Goal: Task Accomplishment & Management: Complete application form

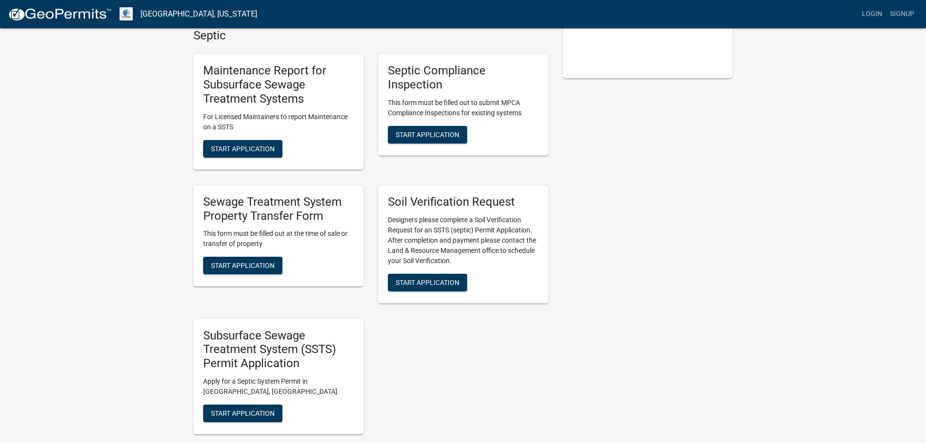
scroll to position [243, 0]
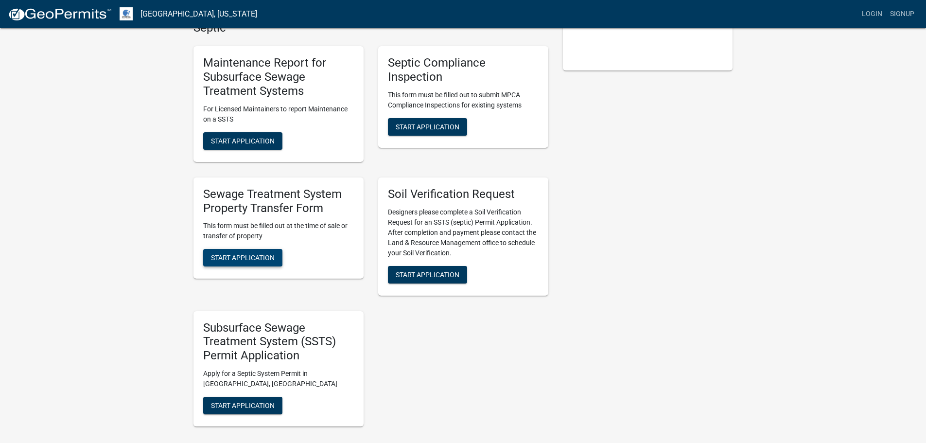
click at [244, 258] on span "Start Application" at bounding box center [243, 258] width 64 height 8
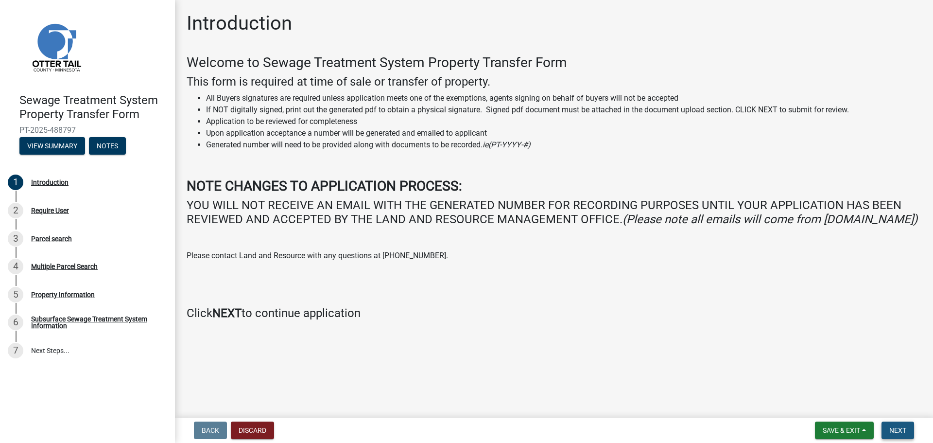
click at [897, 430] on span "Next" at bounding box center [897, 430] width 17 height 8
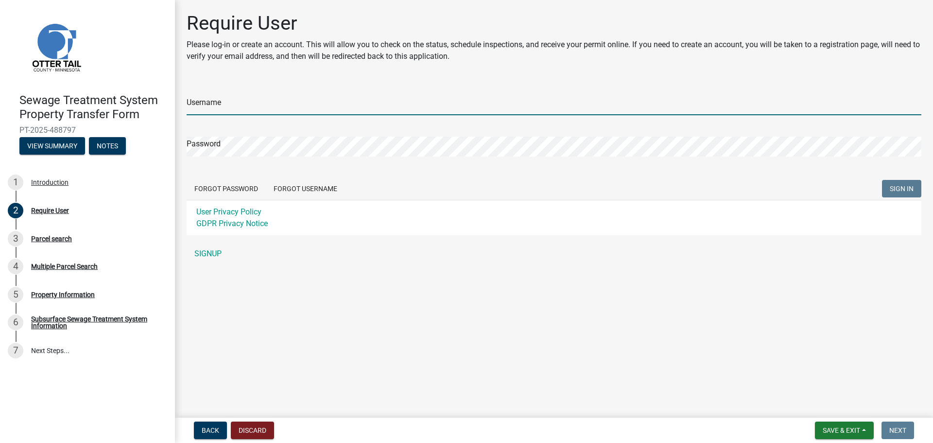
click at [209, 104] on input "Username" at bounding box center [554, 105] width 735 height 20
click at [219, 253] on div "Username Password Forgot Password Forgot Username SIGN IN User Privacy Policy G…" at bounding box center [554, 173] width 735 height 182
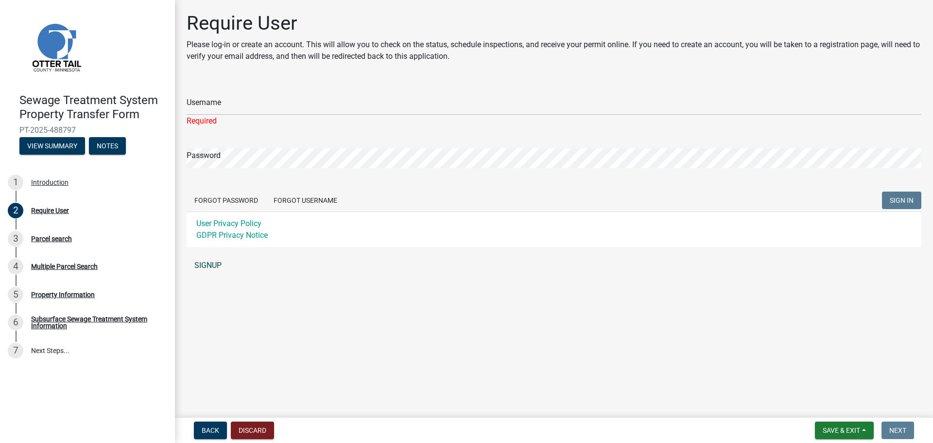
click at [214, 263] on link "SIGNUP" at bounding box center [554, 265] width 735 height 19
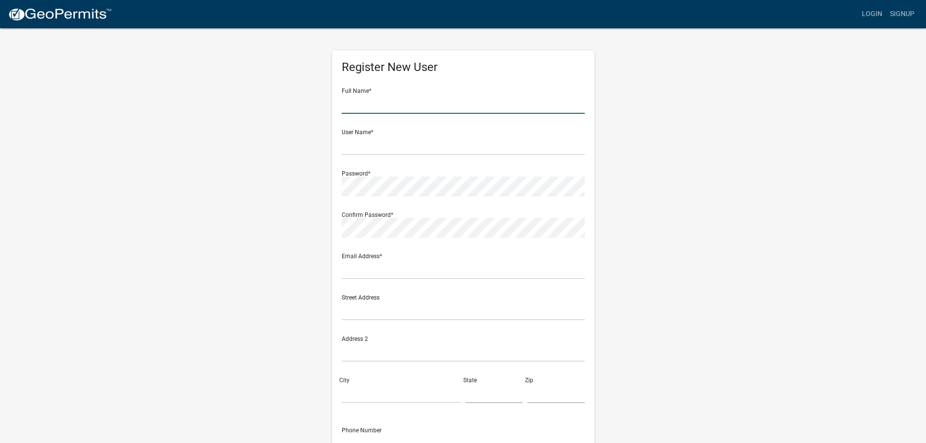
click at [397, 109] on input "text" at bounding box center [463, 104] width 243 height 20
type input "[PERSON_NAME]"
click at [407, 142] on input "text" at bounding box center [463, 145] width 243 height 20
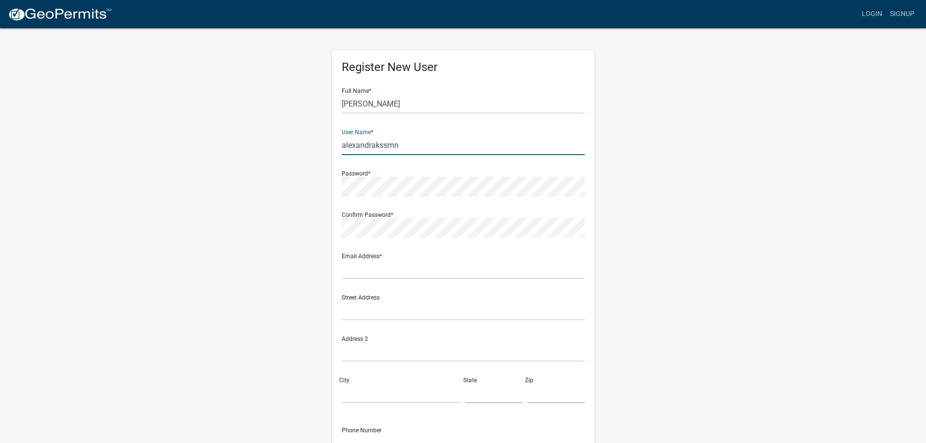
type input "alexandrakssmn"
click at [385, 265] on input "text" at bounding box center [463, 269] width 243 height 20
type input "alexandrak@ssmnlaw.com"
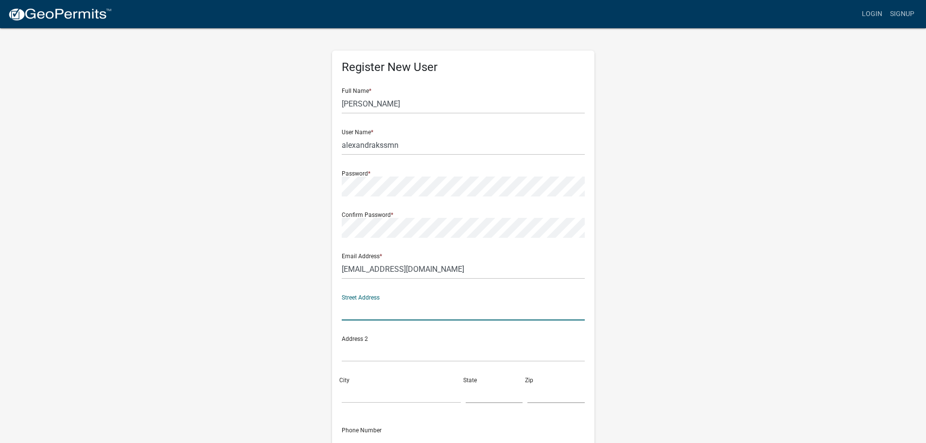
click at [379, 312] on input "text" at bounding box center [463, 310] width 243 height 20
click at [359, 388] on input "City" at bounding box center [401, 393] width 119 height 20
drag, startPoint x: 454, startPoint y: 310, endPoint x: 419, endPoint y: 310, distance: 35.5
click at [419, 310] on input "1905 E Wayzata Blvd., Suite 220" at bounding box center [463, 310] width 243 height 20
type input "1905 E Wayzata Blvd.,"
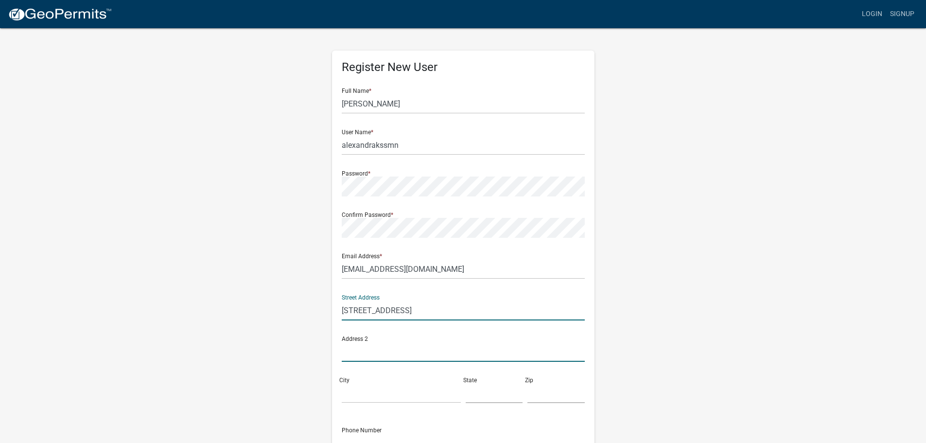
click at [362, 349] on input "text" at bounding box center [463, 352] width 243 height 20
paste input "Suite 220"
type input "Suite 220"
click at [431, 310] on input "1905 E Wayzata Blvd.," at bounding box center [463, 310] width 243 height 20
type input "1905 E Wayzata Blvd."
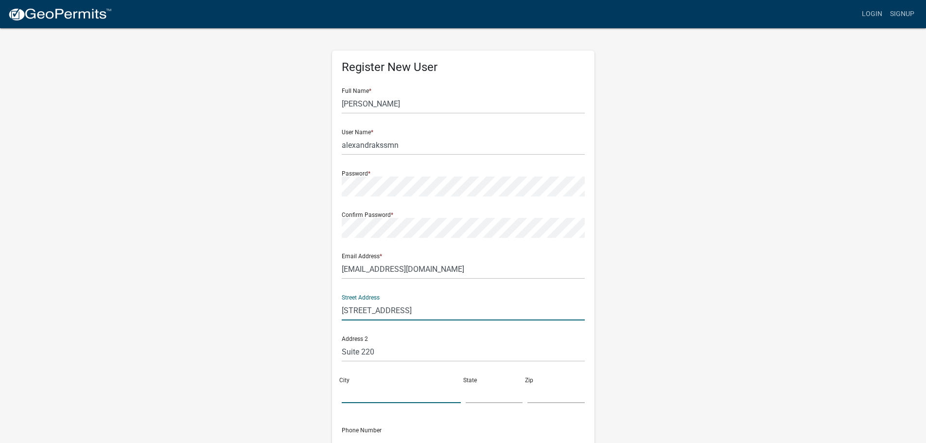
click at [370, 389] on input "City" at bounding box center [401, 393] width 119 height 20
type input "Wayzata"
click at [487, 390] on input "text" at bounding box center [494, 393] width 57 height 20
type input "MN"
click at [544, 394] on input "text" at bounding box center [555, 393] width 57 height 20
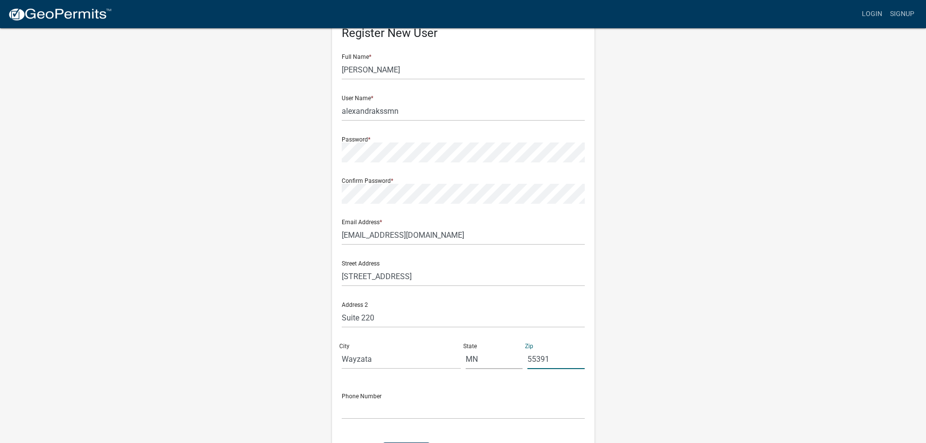
scroll to position [104, 0]
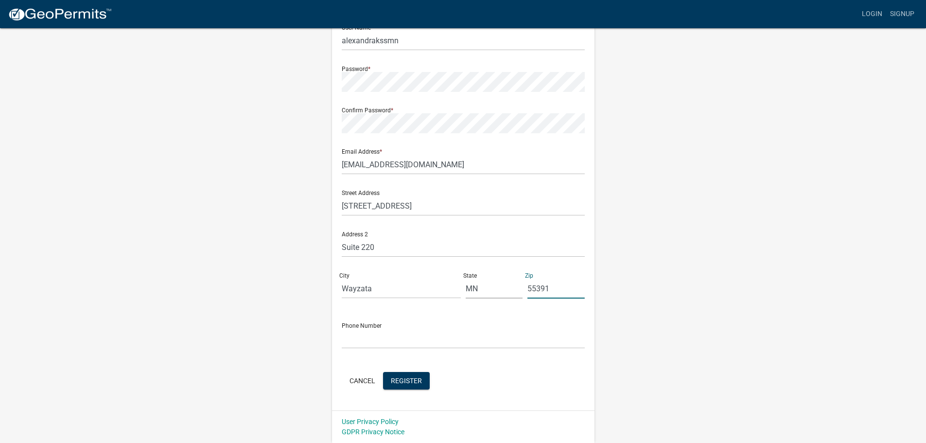
type input "55391"
drag, startPoint x: 418, startPoint y: 325, endPoint x: 410, endPoint y: 328, distance: 8.0
click at [417, 325] on div "Phone Number" at bounding box center [463, 332] width 243 height 34
drag, startPoint x: 404, startPoint y: 343, endPoint x: 424, endPoint y: 351, distance: 21.3
click at [404, 343] on input "text" at bounding box center [463, 339] width 243 height 20
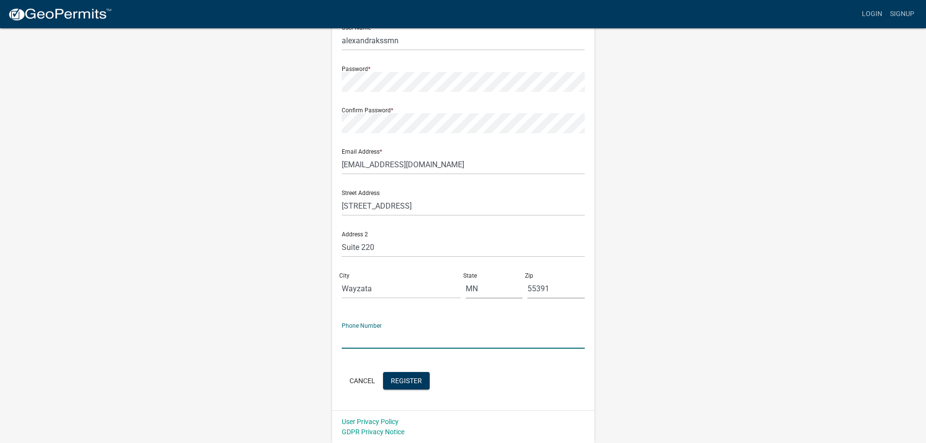
type input "5"
type input "9524042100"
click at [412, 374] on button "Register" at bounding box center [406, 380] width 47 height 17
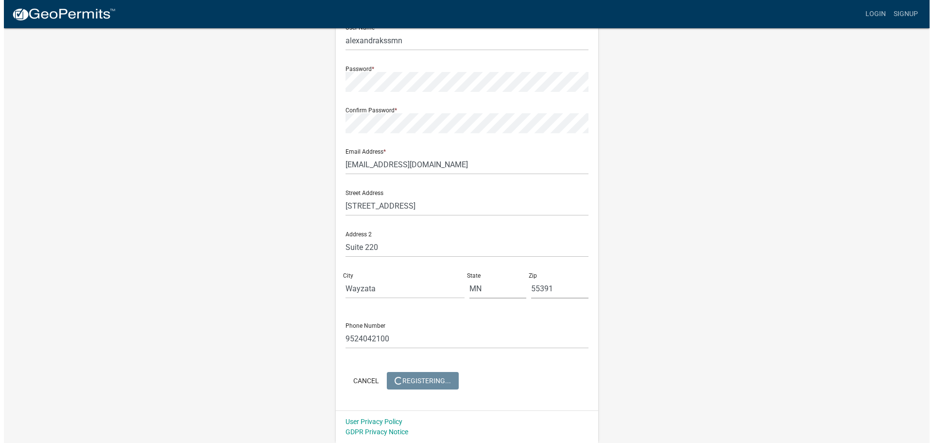
scroll to position [0, 0]
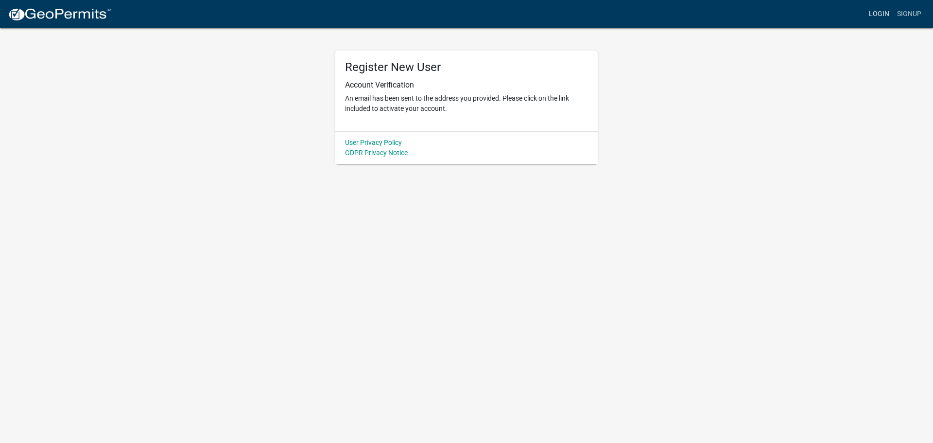
click at [875, 11] on link "Login" at bounding box center [879, 14] width 28 height 18
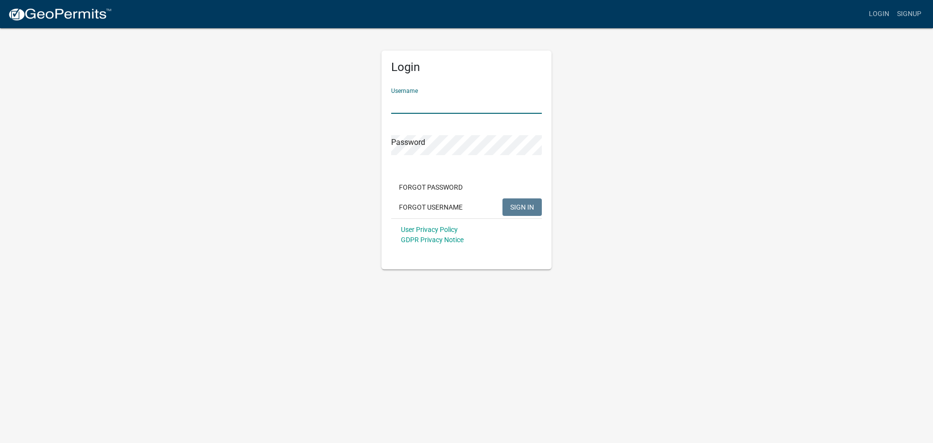
click at [435, 105] on input "Username" at bounding box center [466, 104] width 151 height 20
type input "alexandrakssmn"
click at [513, 204] on span "SIGN IN" at bounding box center [522, 207] width 24 height 8
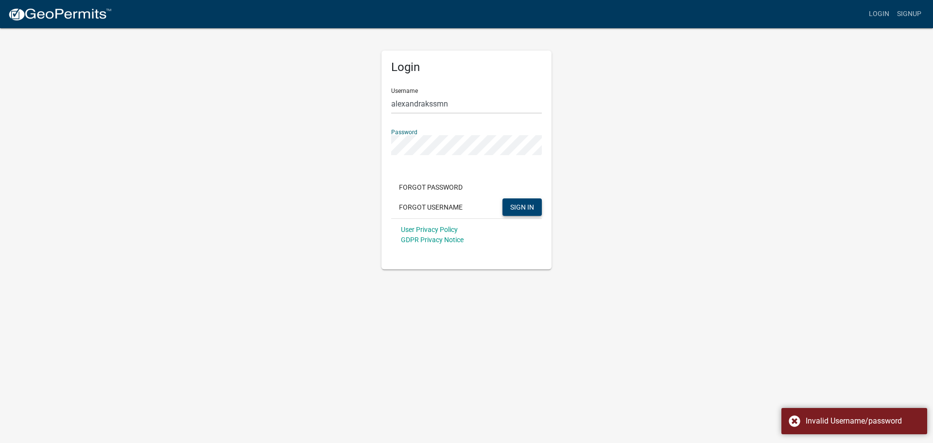
click at [353, 151] on div "Login Username alexandrakssmn Password Forgot Password Forgot Username SIGN IN …" at bounding box center [467, 148] width 554 height 242
click at [503, 198] on button "SIGN IN" at bounding box center [522, 206] width 39 height 17
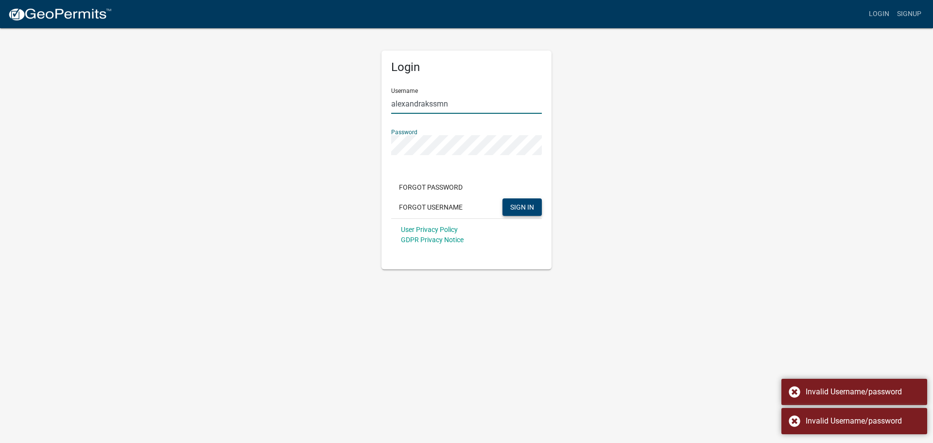
click at [429, 101] on input "alexandrakssmn" at bounding box center [466, 104] width 151 height 20
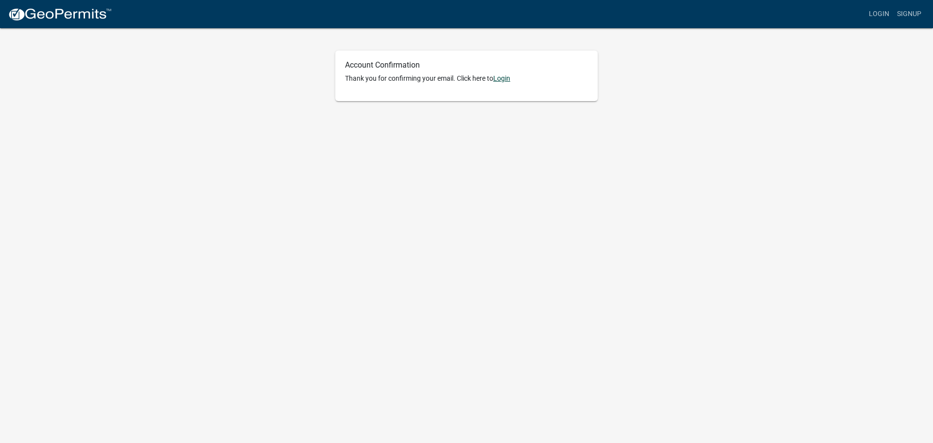
click at [507, 78] on link "Login" at bounding box center [501, 78] width 17 height 8
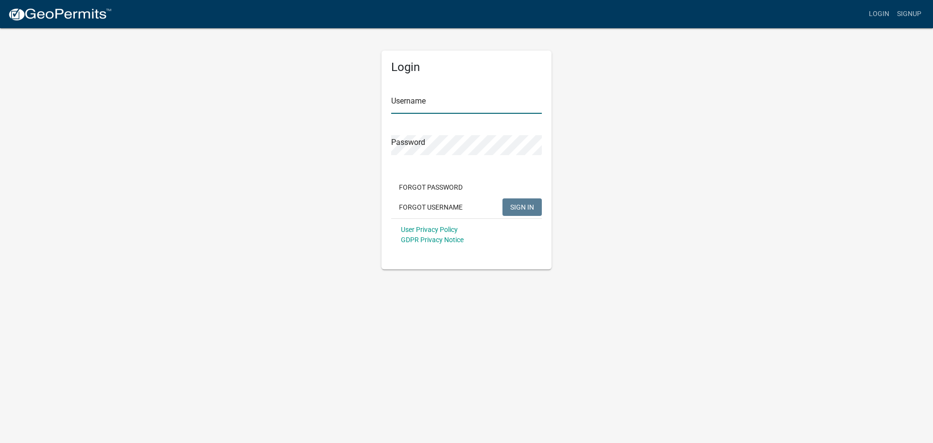
drag, startPoint x: 437, startPoint y: 103, endPoint x: 428, endPoint y: 98, distance: 10.9
click at [437, 103] on input "Username" at bounding box center [466, 104] width 151 height 20
type input "alexandrakssmn"
click at [503, 198] on button "SIGN IN" at bounding box center [522, 206] width 39 height 17
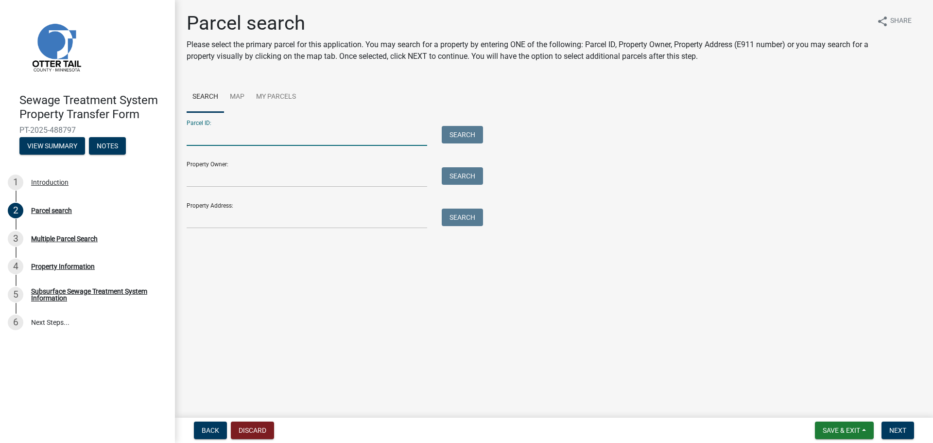
click at [219, 139] on input "Parcel ID:" at bounding box center [307, 136] width 241 height 20
type input "41000990235002"
click at [454, 134] on button "Search" at bounding box center [462, 134] width 41 height 17
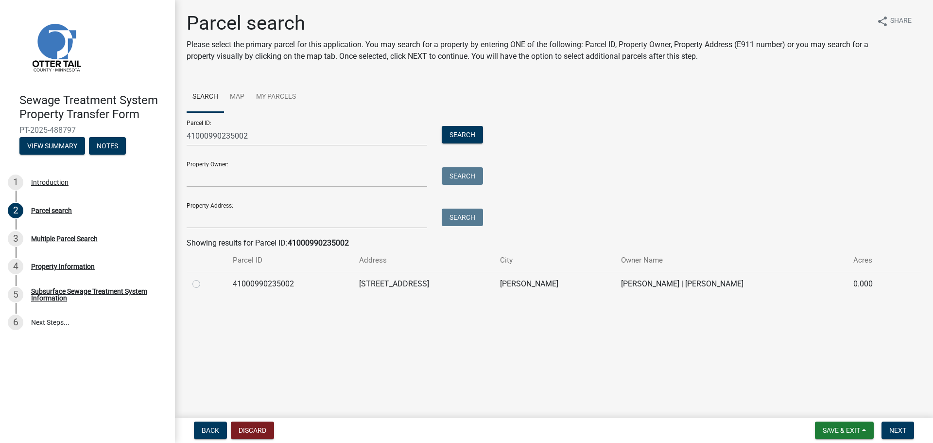
click at [204, 278] on label at bounding box center [204, 278] width 0 height 0
click at [204, 284] on input "radio" at bounding box center [207, 281] width 6 height 6
radio input "true"
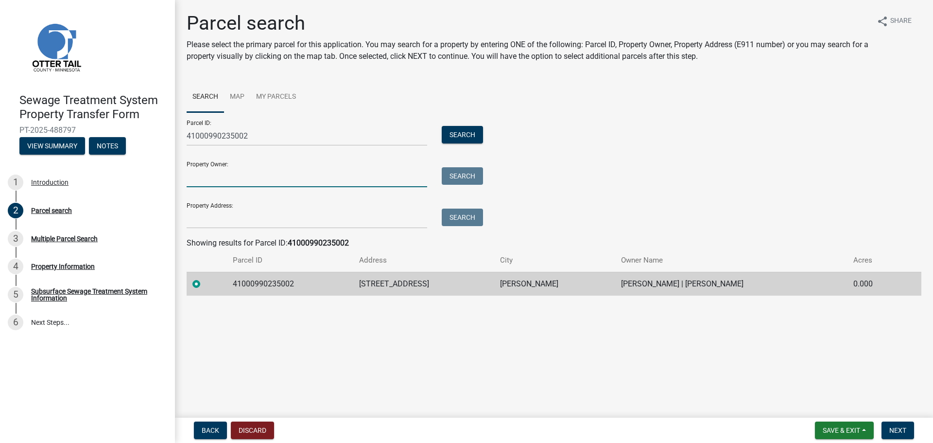
click at [275, 178] on input "Property Owner:" at bounding box center [307, 177] width 241 height 20
click at [903, 431] on span "Next" at bounding box center [897, 430] width 17 height 8
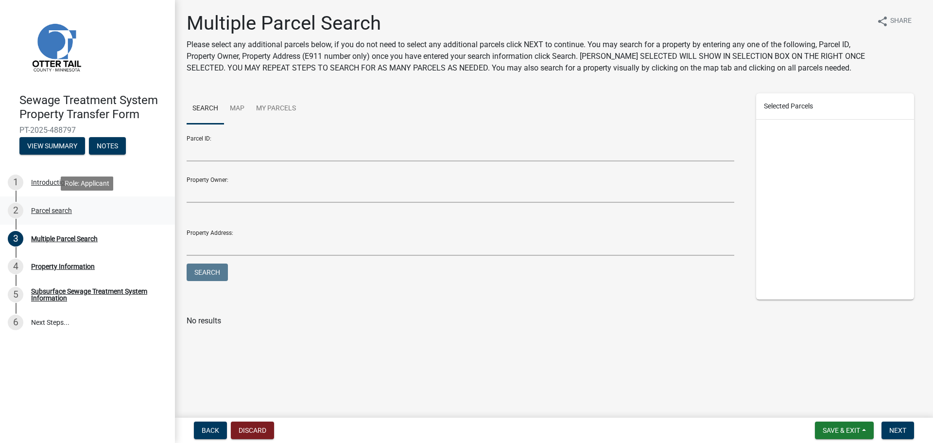
click at [38, 208] on div "Parcel search" at bounding box center [51, 210] width 41 height 7
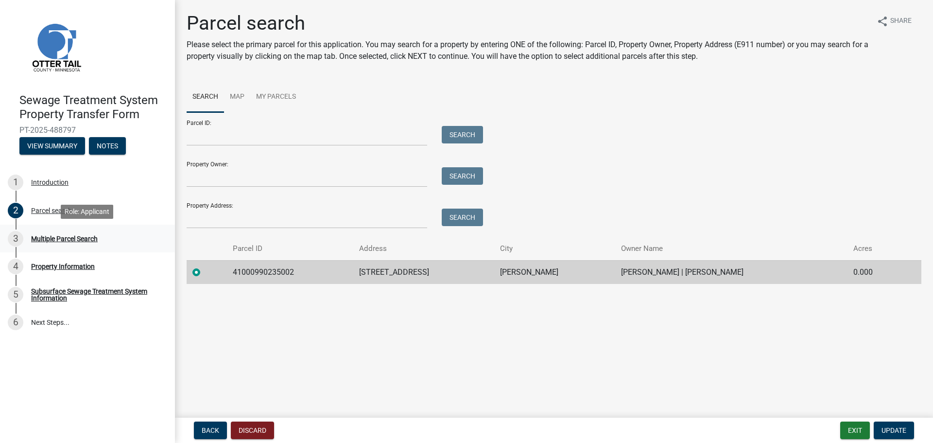
click at [36, 235] on div "Multiple Parcel Search" at bounding box center [64, 238] width 67 height 7
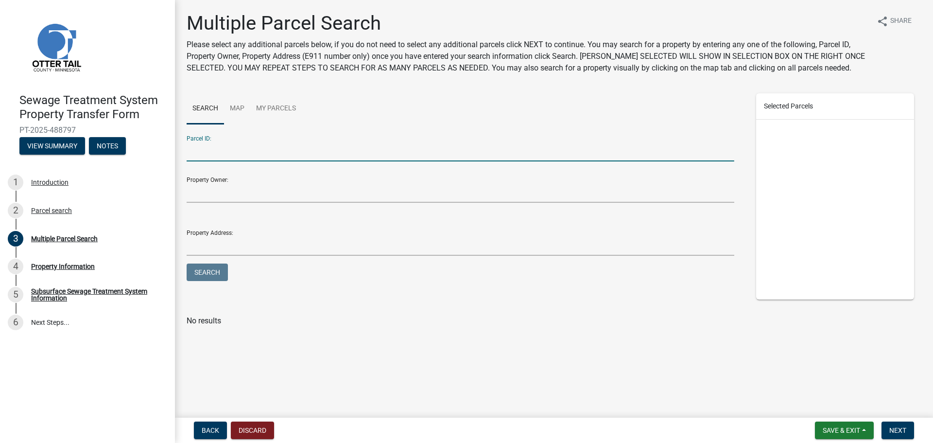
click at [265, 155] on input "Parcel ID:" at bounding box center [461, 151] width 548 height 20
click at [897, 431] on span "Next" at bounding box center [897, 430] width 17 height 8
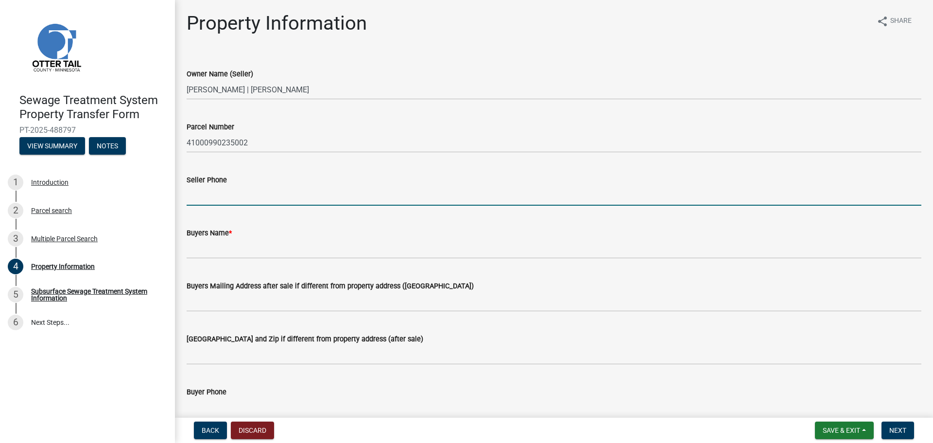
click at [216, 193] on input "Seller Phone" at bounding box center [554, 196] width 735 height 20
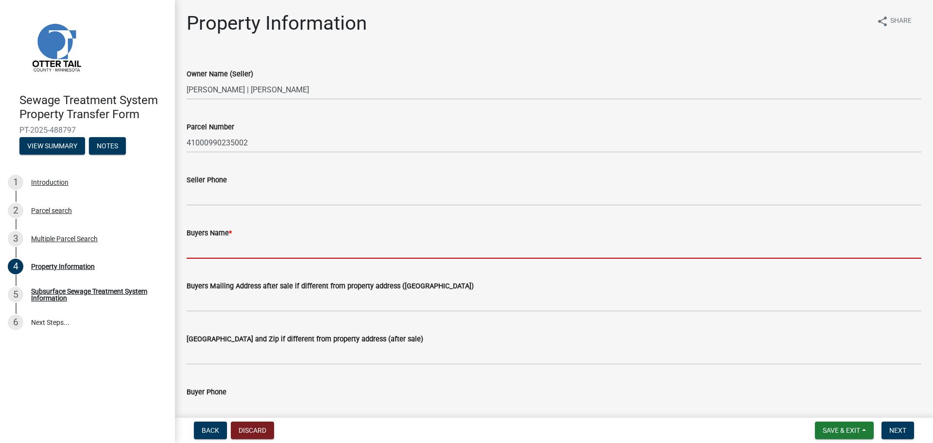
click at [212, 244] on input "Buyers Name *" at bounding box center [554, 249] width 735 height 20
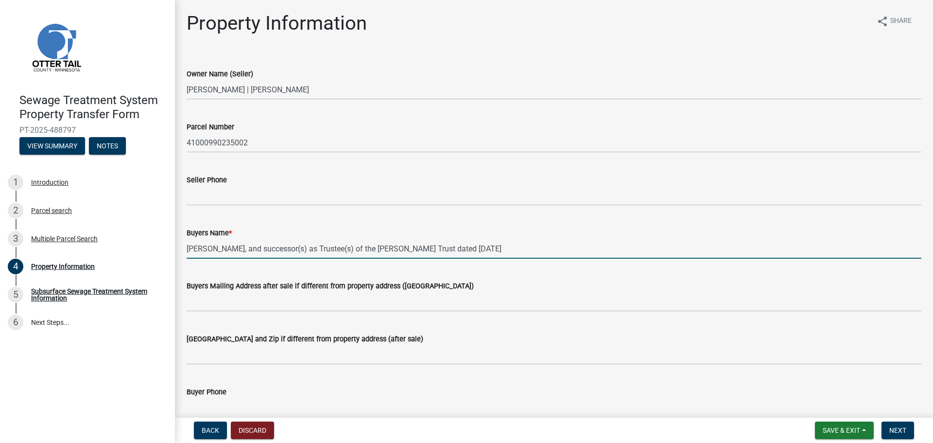
type input "Brian B. Collins, and successor(s) as Trustee(s) of the Brian B. Collins Trust …"
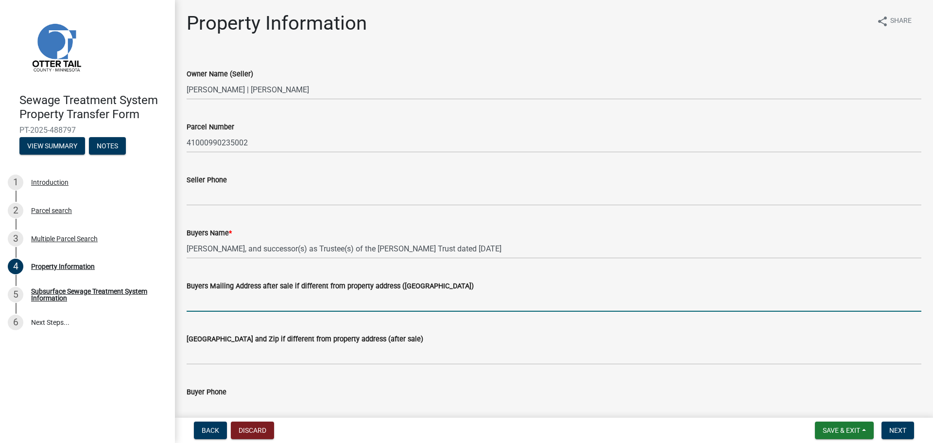
click at [283, 297] on input "Buyers Mailing Address after sale if different from property address (E911 numb…" at bounding box center [554, 302] width 735 height 20
type input "120 Birch Street"
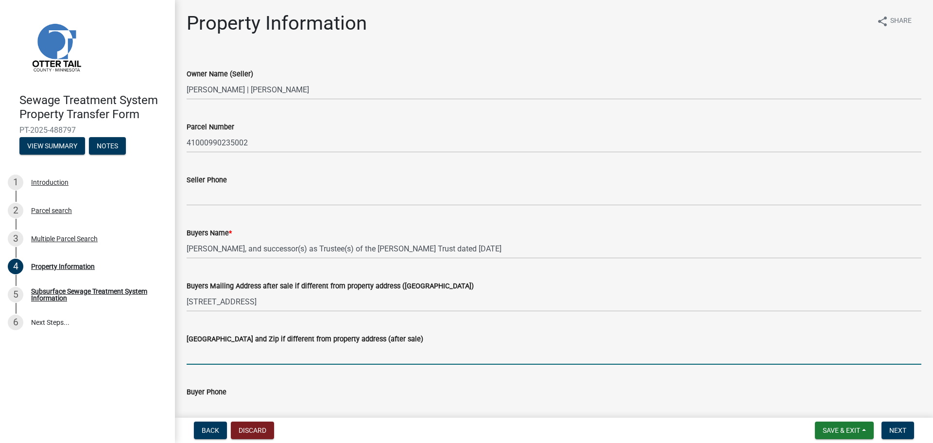
click at [215, 355] on input "Buyers City State and Zip if different from property address (after sale)" at bounding box center [554, 355] width 735 height 20
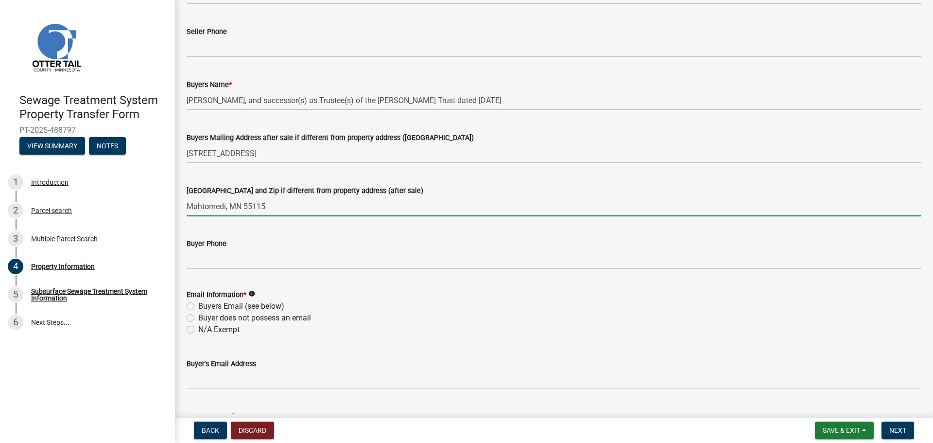
scroll to position [194, 0]
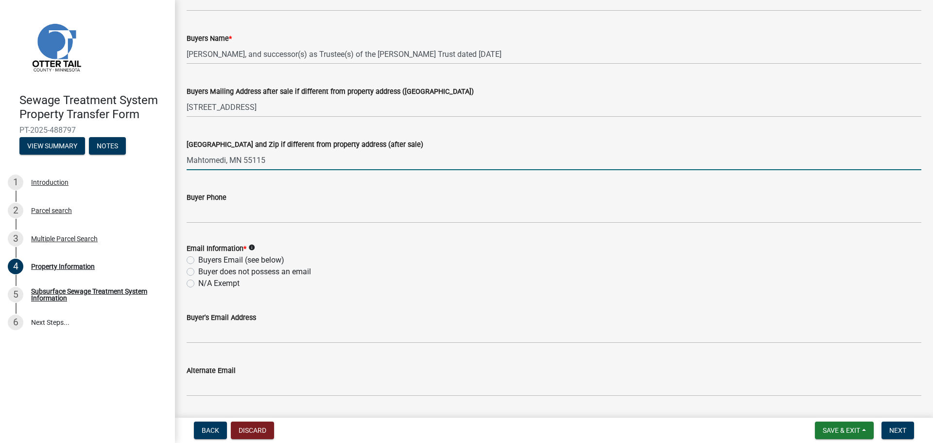
type input "Mahtomedi, MN 55115"
click at [198, 258] on label "Buyers Email (see below)" at bounding box center [241, 260] width 86 height 12
click at [198, 258] on input "Buyers Email (see below)" at bounding box center [201, 257] width 6 height 6
radio input "true"
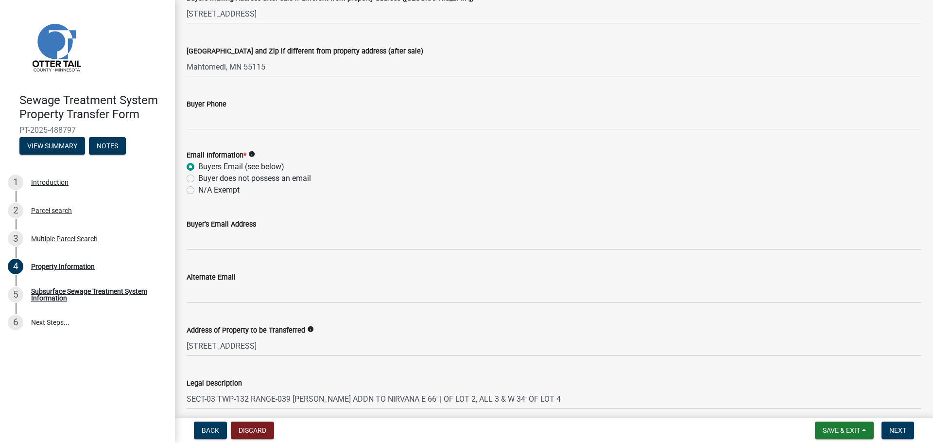
scroll to position [292, 0]
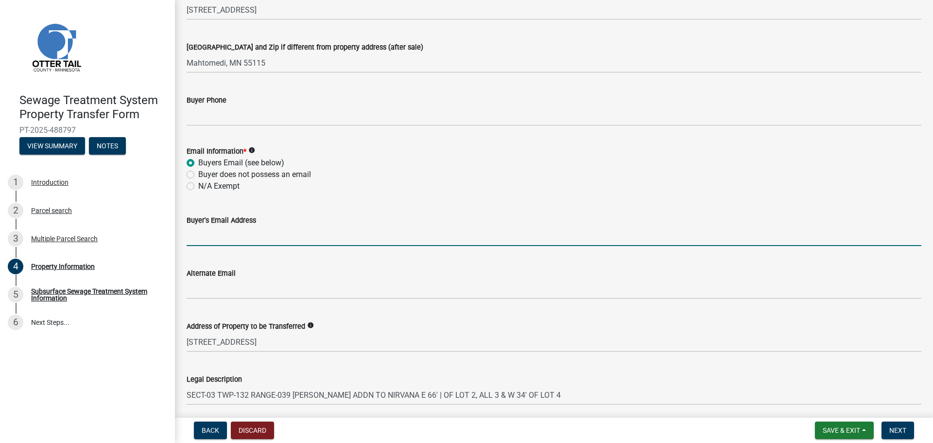
click at [220, 237] on input "Buyer's Email Address" at bounding box center [554, 236] width 735 height 20
paste input "bbcollins5427@hotmail.com"
type input "bbcollins5427@hotmail.com"
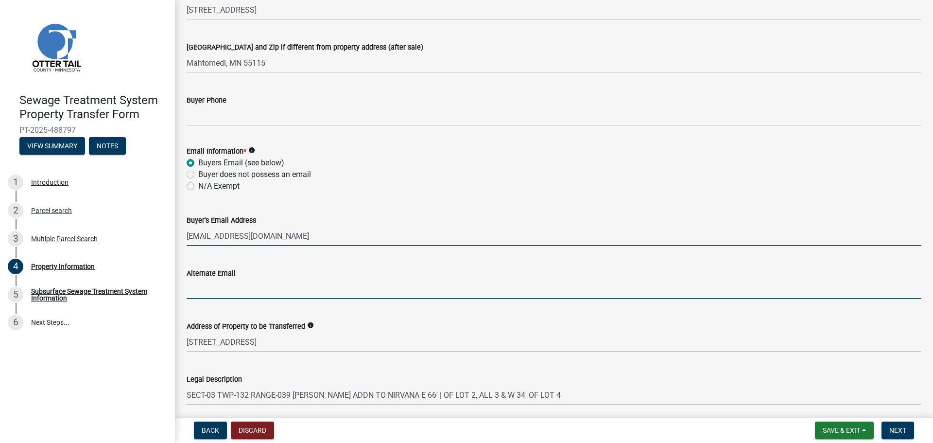
click at [240, 288] on input "Alternate Email" at bounding box center [554, 289] width 735 height 20
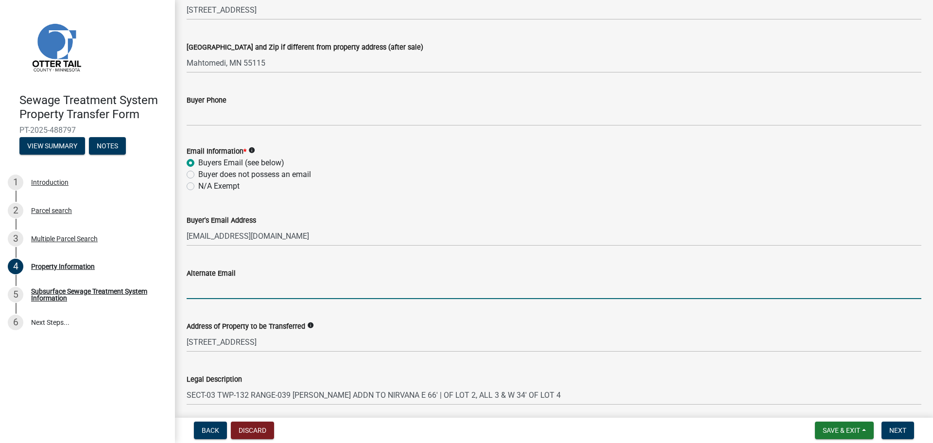
click at [308, 261] on div "Alternate Email" at bounding box center [554, 276] width 735 height 45
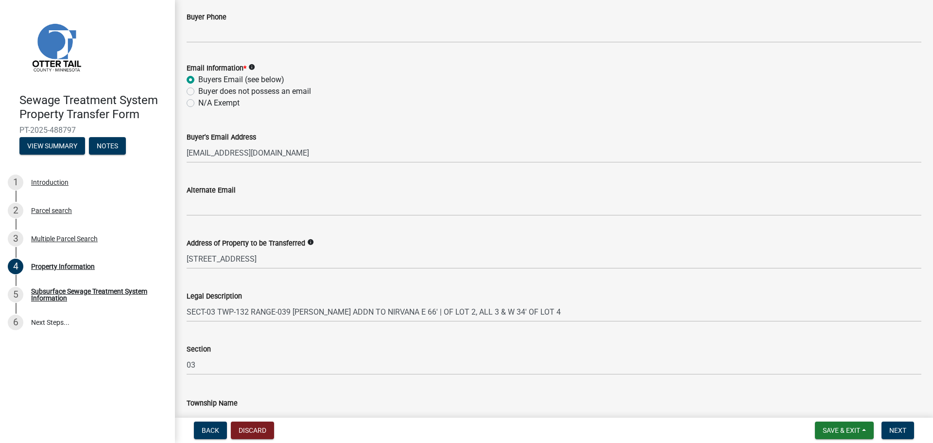
scroll to position [338, 0]
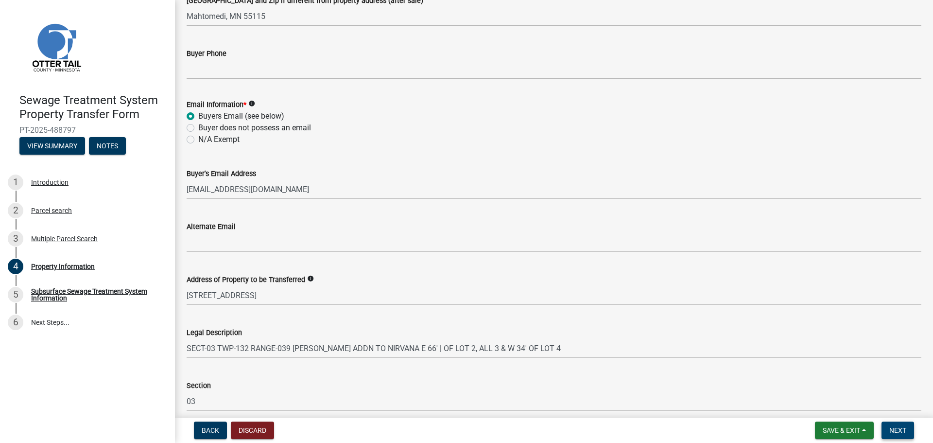
click at [895, 432] on span "Next" at bounding box center [897, 430] width 17 height 8
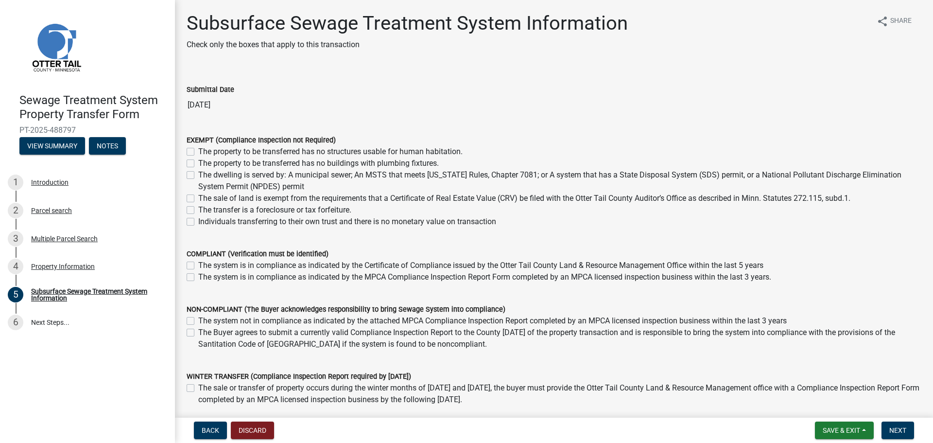
click at [198, 199] on label "The sale of land is exempt from the requirements that a Certificate of Real Est…" at bounding box center [524, 198] width 652 height 12
click at [198, 199] on input "The sale of land is exempt from the requirements that a Certificate of Real Est…" at bounding box center [201, 195] width 6 height 6
checkbox input "true"
checkbox input "false"
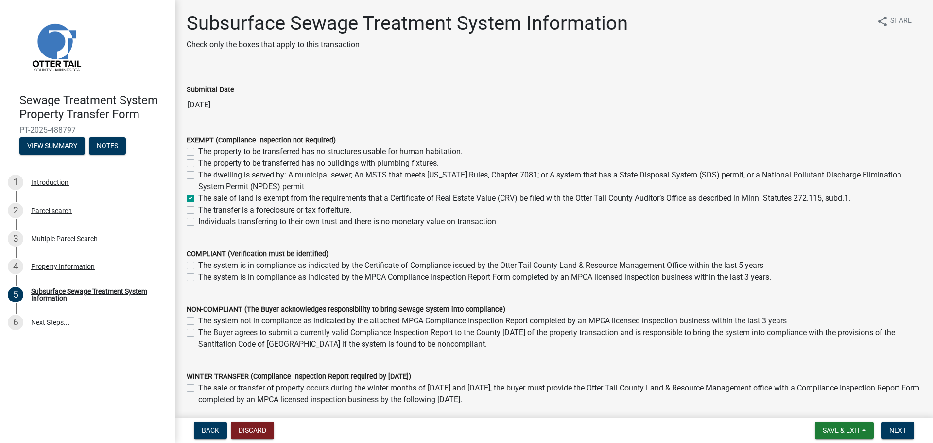
checkbox input "false"
checkbox input "true"
checkbox input "false"
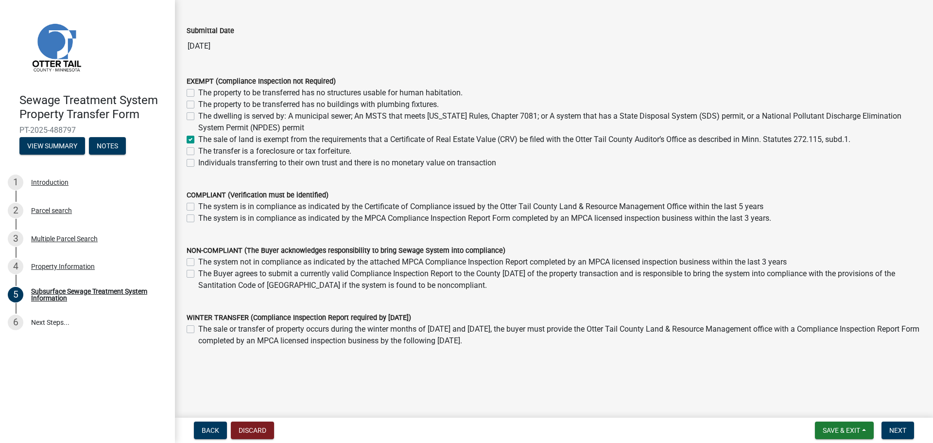
scroll to position [70, 0]
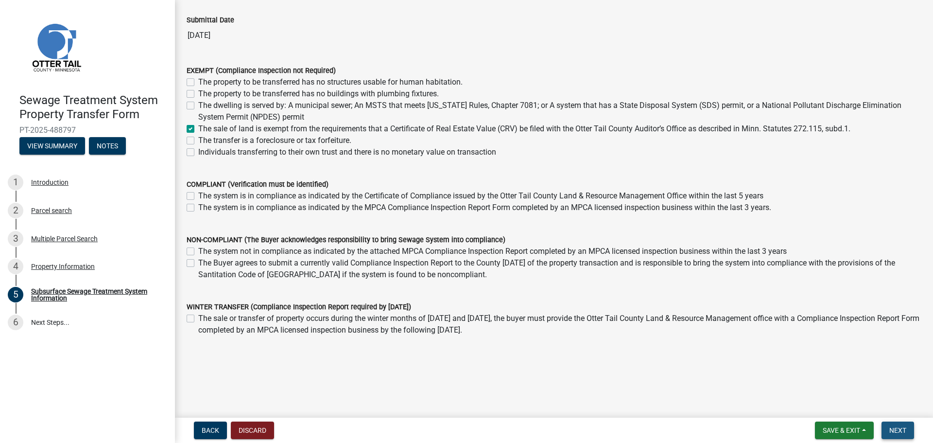
click at [898, 435] on button "Next" at bounding box center [898, 429] width 33 height 17
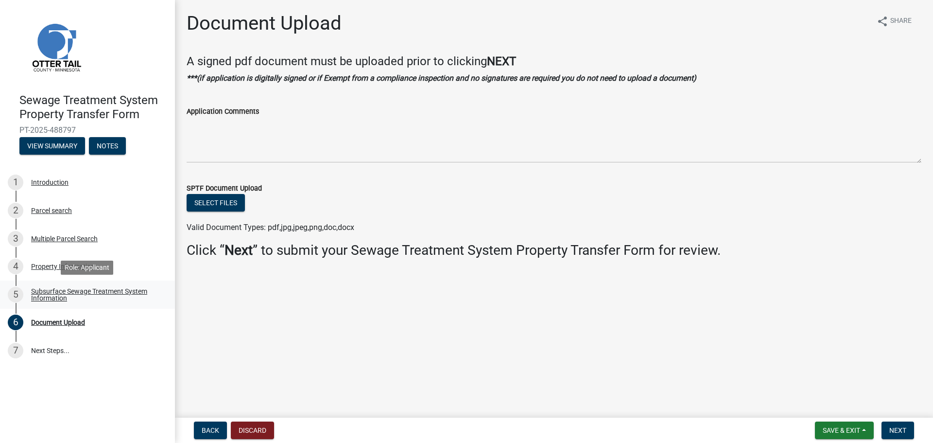
click at [57, 288] on div "Subsurface Sewage Treatment System Information" at bounding box center [95, 295] width 128 height 14
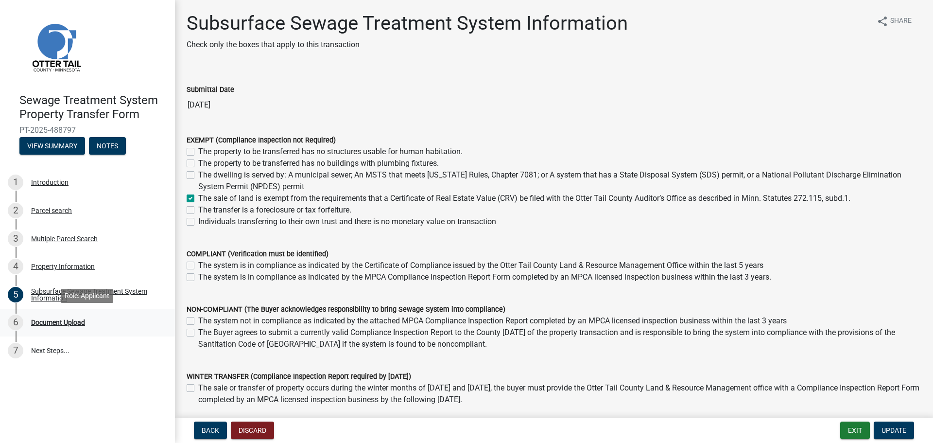
click at [52, 320] on div "Document Upload" at bounding box center [58, 322] width 54 height 7
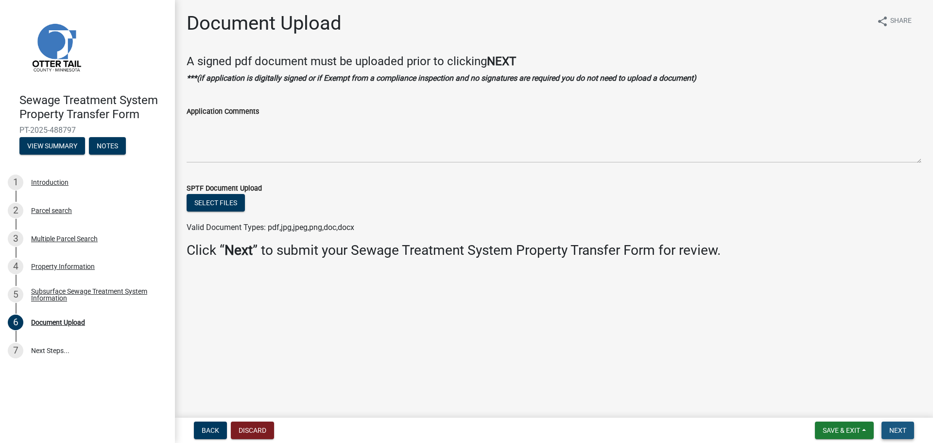
click at [892, 429] on span "Next" at bounding box center [897, 430] width 17 height 8
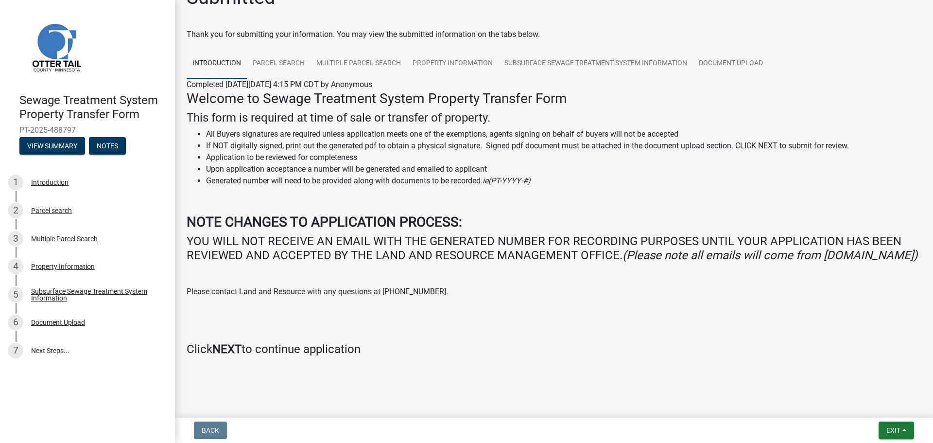
scroll to position [40, 0]
click at [891, 432] on span "Exit" at bounding box center [894, 430] width 14 height 8
click at [877, 409] on button "Save & Exit" at bounding box center [875, 404] width 78 height 23
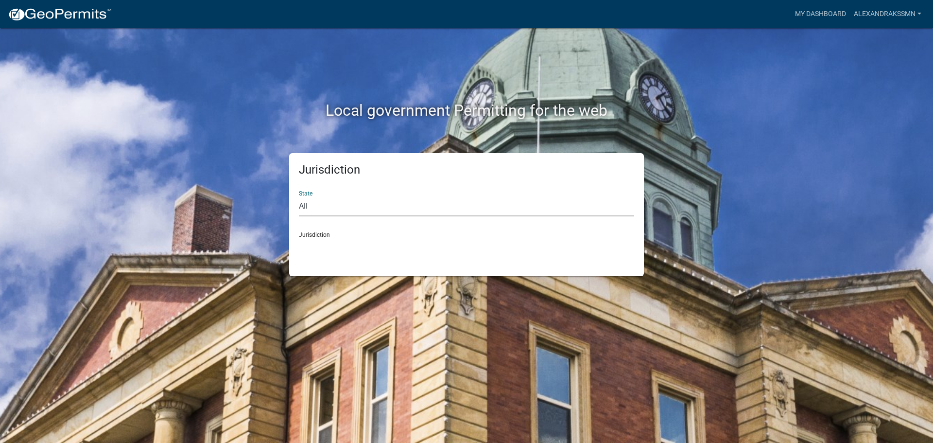
click at [318, 208] on select "All Colorado Georgia Indiana Iowa Kansas Minnesota Ohio South Carolina Wisconsin" at bounding box center [466, 206] width 335 height 20
click at [834, 13] on link "My Dashboard" at bounding box center [820, 14] width 59 height 18
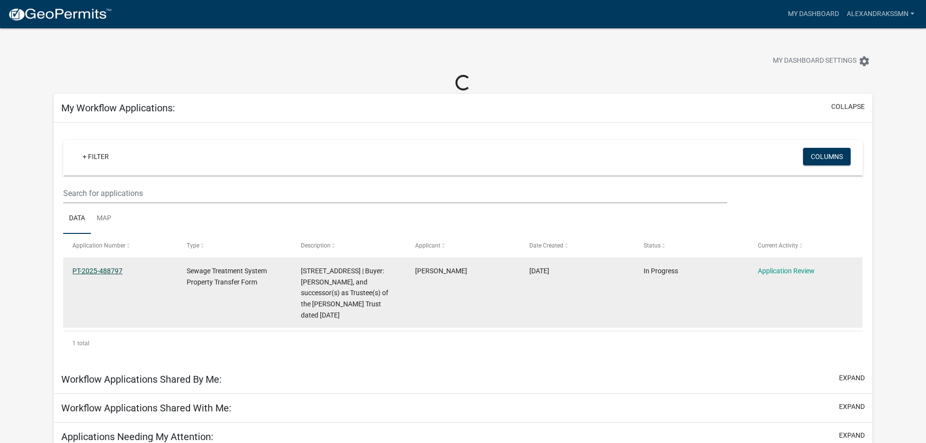
click at [115, 270] on link "PT-2025-488797" at bounding box center [97, 271] width 50 height 8
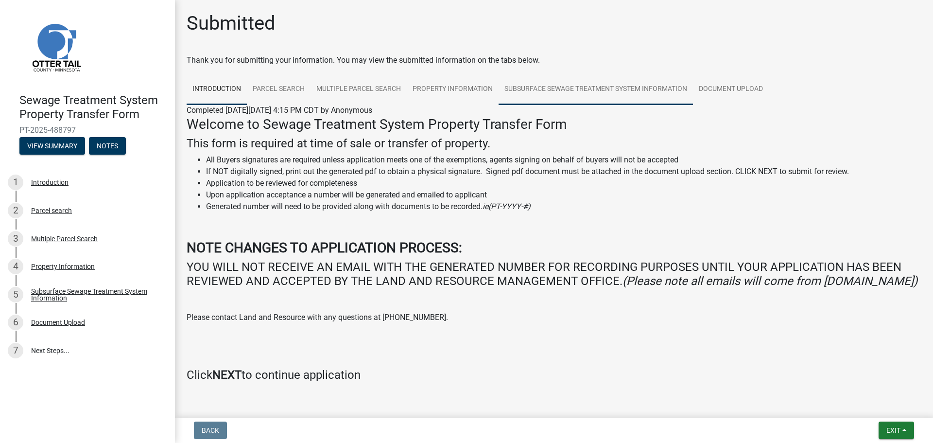
click at [539, 98] on link "Subsurface Sewage Treatment System Information" at bounding box center [596, 89] width 194 height 31
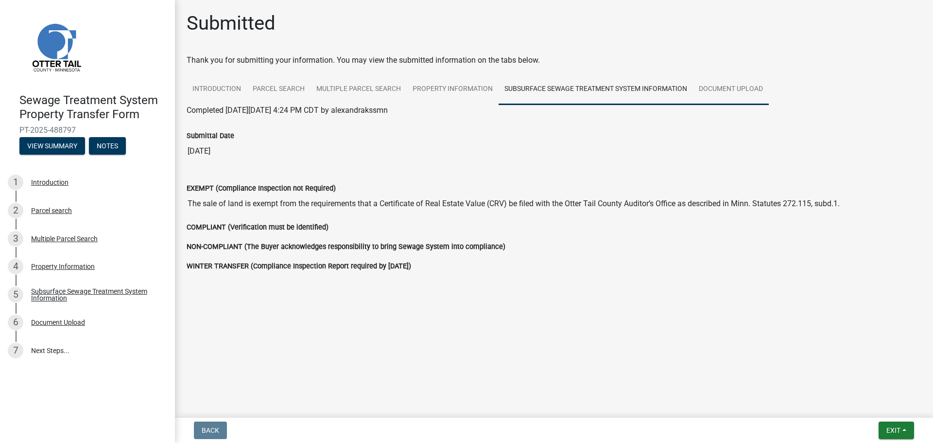
click at [706, 88] on link "Document Upload" at bounding box center [731, 89] width 76 height 31
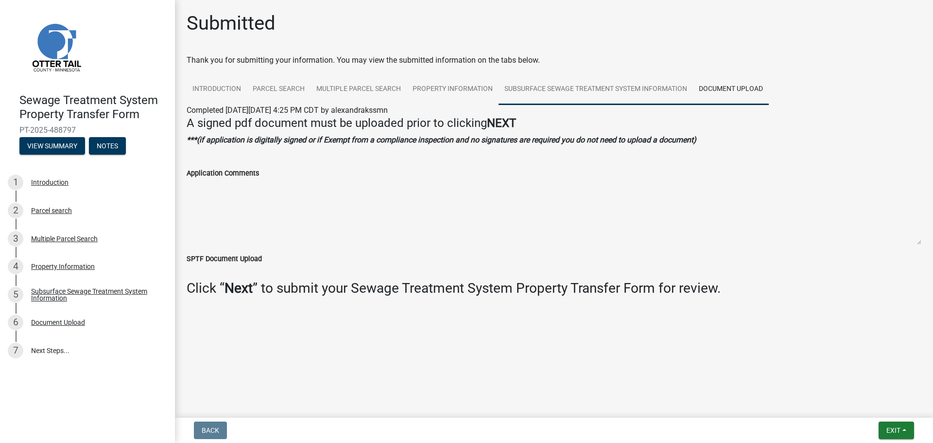
click at [652, 87] on link "Subsurface Sewage Treatment System Information" at bounding box center [596, 89] width 194 height 31
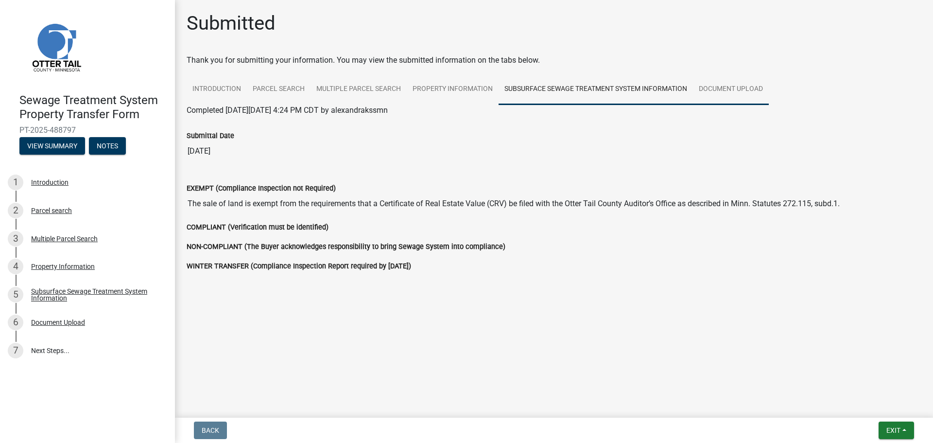
click at [724, 86] on link "Document Upload" at bounding box center [731, 89] width 76 height 31
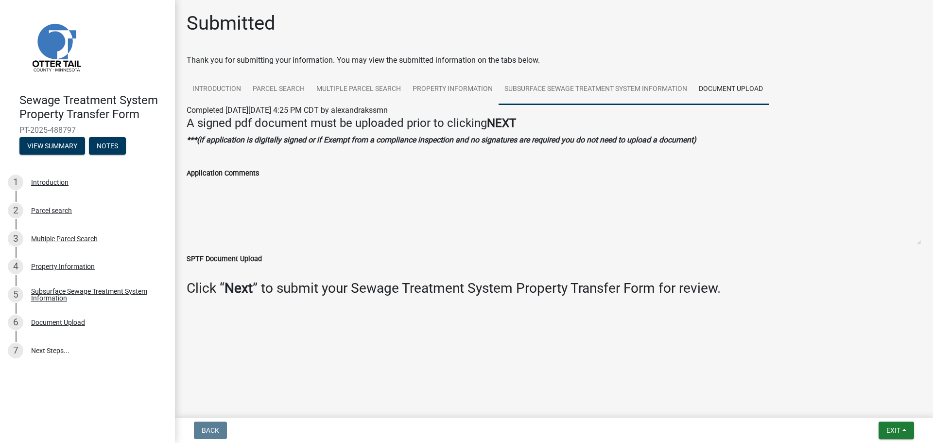
click at [635, 85] on link "Subsurface Sewage Treatment System Information" at bounding box center [596, 89] width 194 height 31
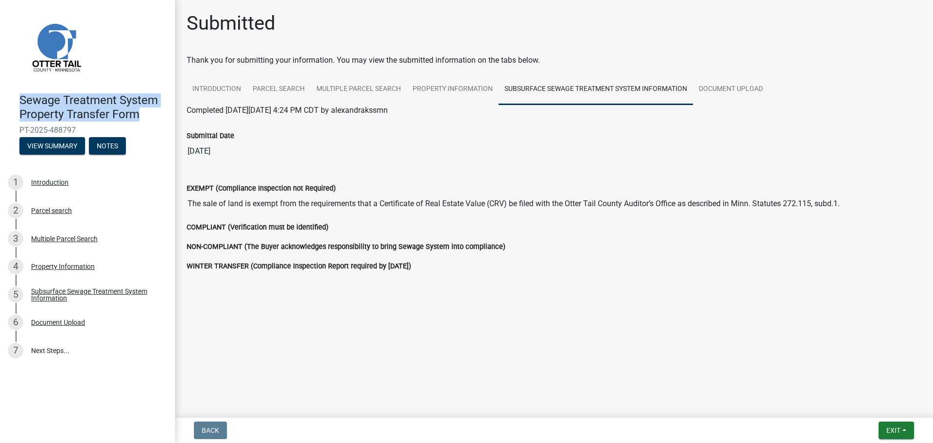
drag, startPoint x: 21, startPoint y: 96, endPoint x: 139, endPoint y: 115, distance: 119.6
click at [139, 115] on h4 "Sewage Treatment System Property Transfer Form" at bounding box center [93, 107] width 148 height 28
copy h4 "Sewage Treatment System Property Transfer Form"
